Goal: Task Accomplishment & Management: Use online tool/utility

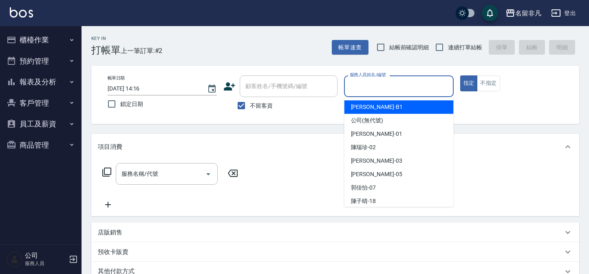
click at [395, 82] on input "服務人員姓名/編號" at bounding box center [398, 86] width 102 height 14
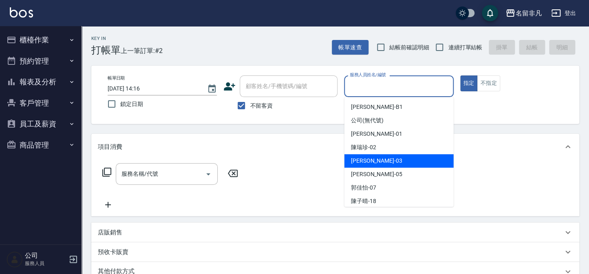
click at [402, 159] on div "[PERSON_NAME] -03" at bounding box center [398, 160] width 109 height 13
type input "[PERSON_NAME]-03"
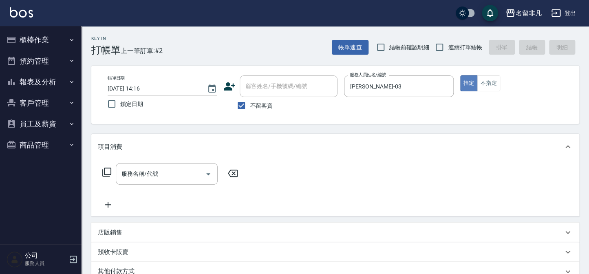
click at [468, 89] on button "指定" at bounding box center [469, 83] width 18 height 16
click at [109, 170] on icon at bounding box center [107, 172] width 10 height 10
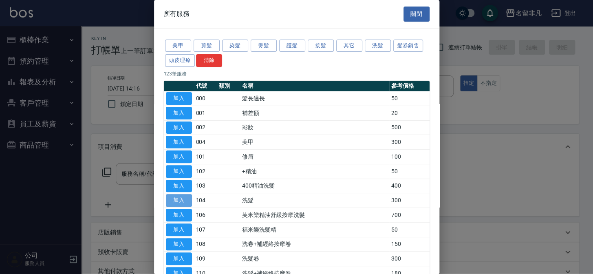
click at [174, 197] on button "加入" at bounding box center [179, 200] width 26 height 13
type input "洗髮(104)"
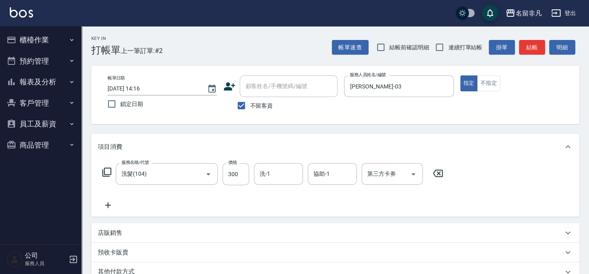
click at [109, 202] on icon at bounding box center [108, 205] width 20 height 10
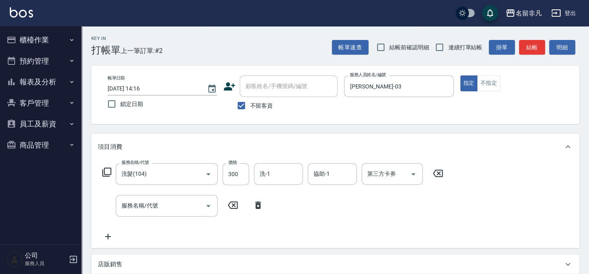
click at [107, 171] on icon at bounding box center [107, 172] width 10 height 10
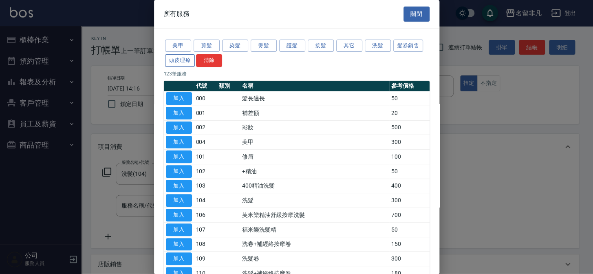
click at [177, 56] on button "頭皮理療" at bounding box center [180, 60] width 30 height 13
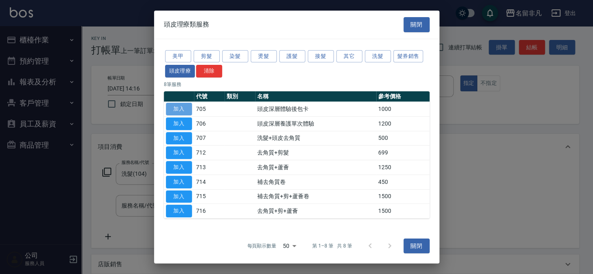
click at [179, 105] on button "加入" at bounding box center [179, 109] width 26 height 13
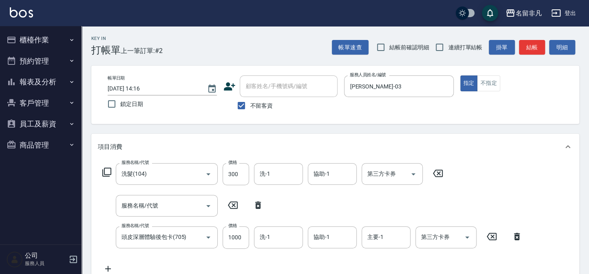
drag, startPoint x: 256, startPoint y: 203, endPoint x: 228, endPoint y: 224, distance: 35.0
click at [255, 203] on icon at bounding box center [258, 204] width 6 height 7
type input "頭皮深層體驗後包卡(705)"
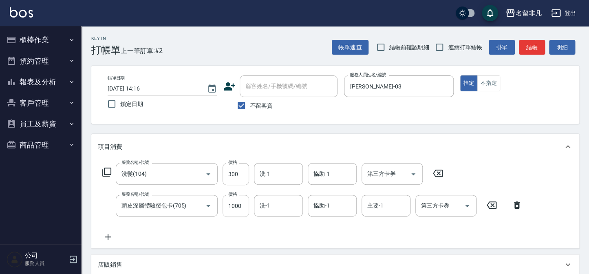
click at [235, 204] on input "1000" at bounding box center [235, 206] width 26 height 22
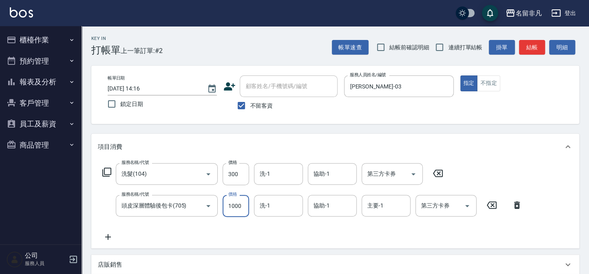
click at [235, 204] on input "1000" at bounding box center [235, 206] width 26 height 22
type input "1200"
click at [433, 207] on div "第三方卡券 第三方卡券" at bounding box center [445, 206] width 61 height 22
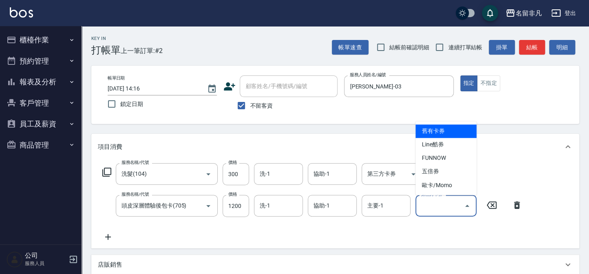
click at [454, 131] on span "舊有卡券" at bounding box center [445, 130] width 61 height 13
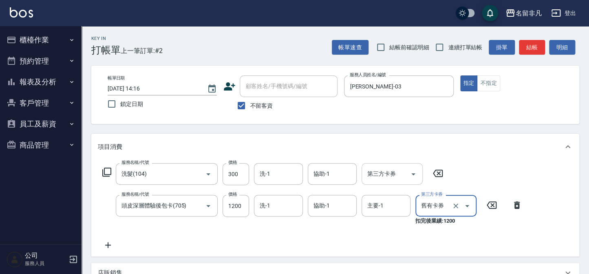
type input "舊有卡券"
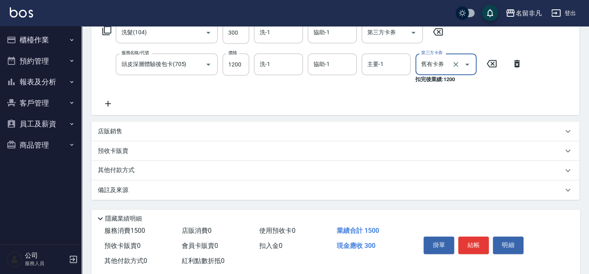
scroll to position [148, 0]
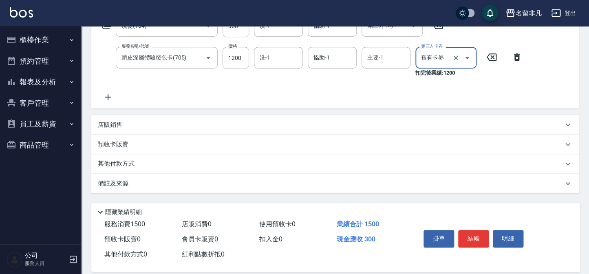
click at [109, 96] on icon at bounding box center [108, 97] width 20 height 10
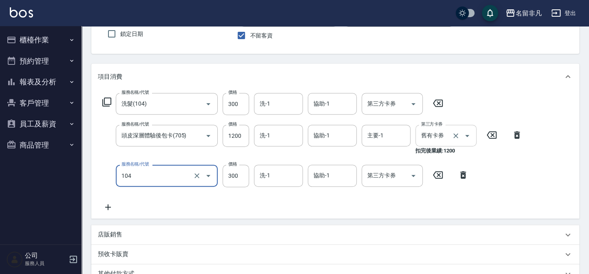
scroll to position [0, 0]
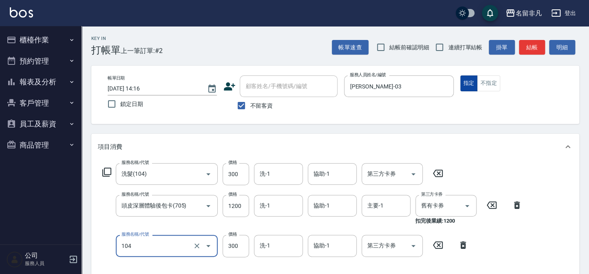
type input "洗髮(104)"
drag, startPoint x: 467, startPoint y: 86, endPoint x: 470, endPoint y: 95, distance: 9.9
click at [467, 86] on button "指定" at bounding box center [469, 83] width 18 height 16
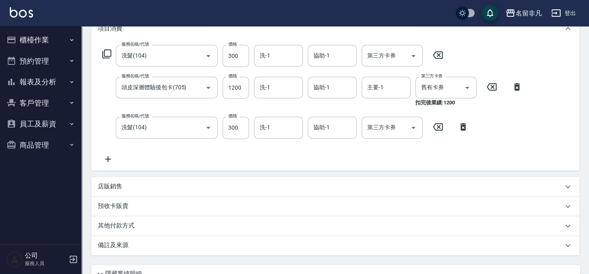
scroll to position [189, 0]
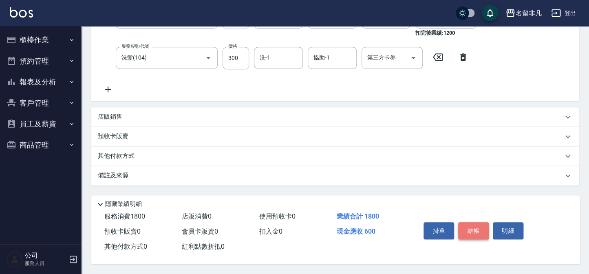
click at [468, 226] on button "結帳" at bounding box center [473, 230] width 31 height 17
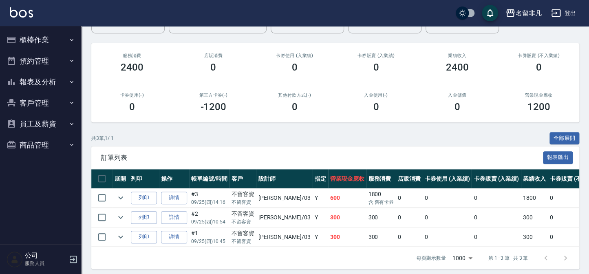
scroll to position [93, 0]
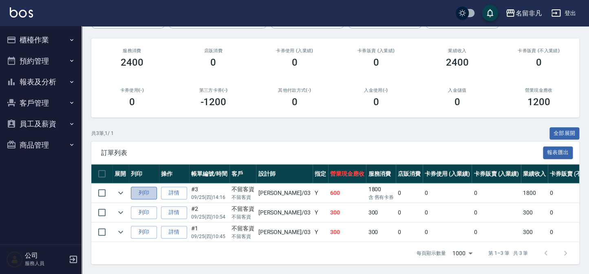
click at [146, 187] on button "列印" at bounding box center [144, 193] width 26 height 13
